Goal: Check status

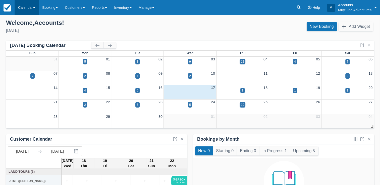
click at [26, 9] on link "Calendar" at bounding box center [27, 7] width 24 height 15
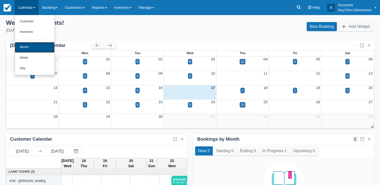
click at [22, 46] on link "Month" at bounding box center [35, 47] width 40 height 11
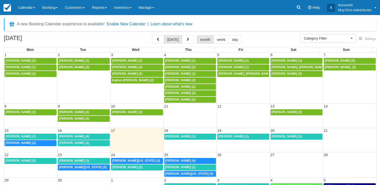
select select
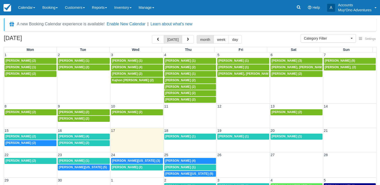
scroll to position [0, 0]
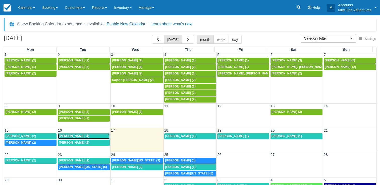
click at [58, 138] on link "Natalie Ater (4)" at bounding box center [84, 137] width 52 height 6
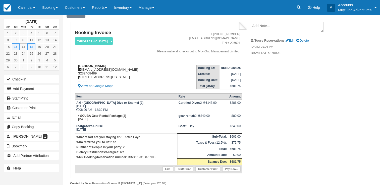
scroll to position [34, 0]
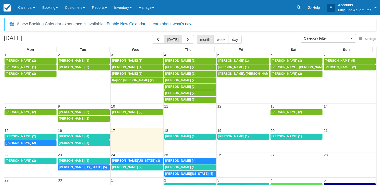
select select
click at [65, 143] on span "James Shipton (2)" at bounding box center [74, 143] width 30 height 4
select select
